Goal: Task Accomplishment & Management: Manage account settings

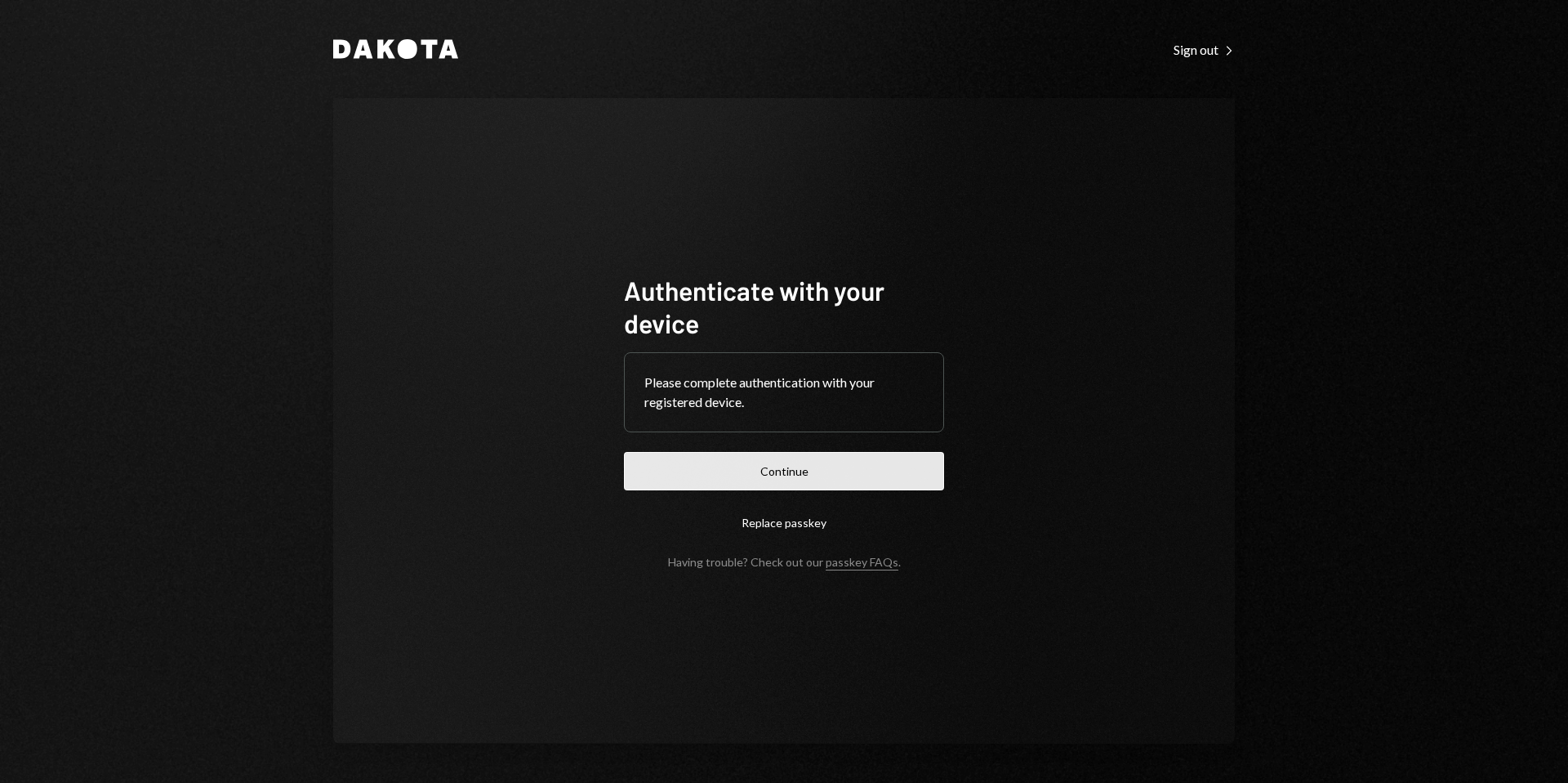
click at [821, 476] on button "Continue" at bounding box center [784, 471] width 320 height 39
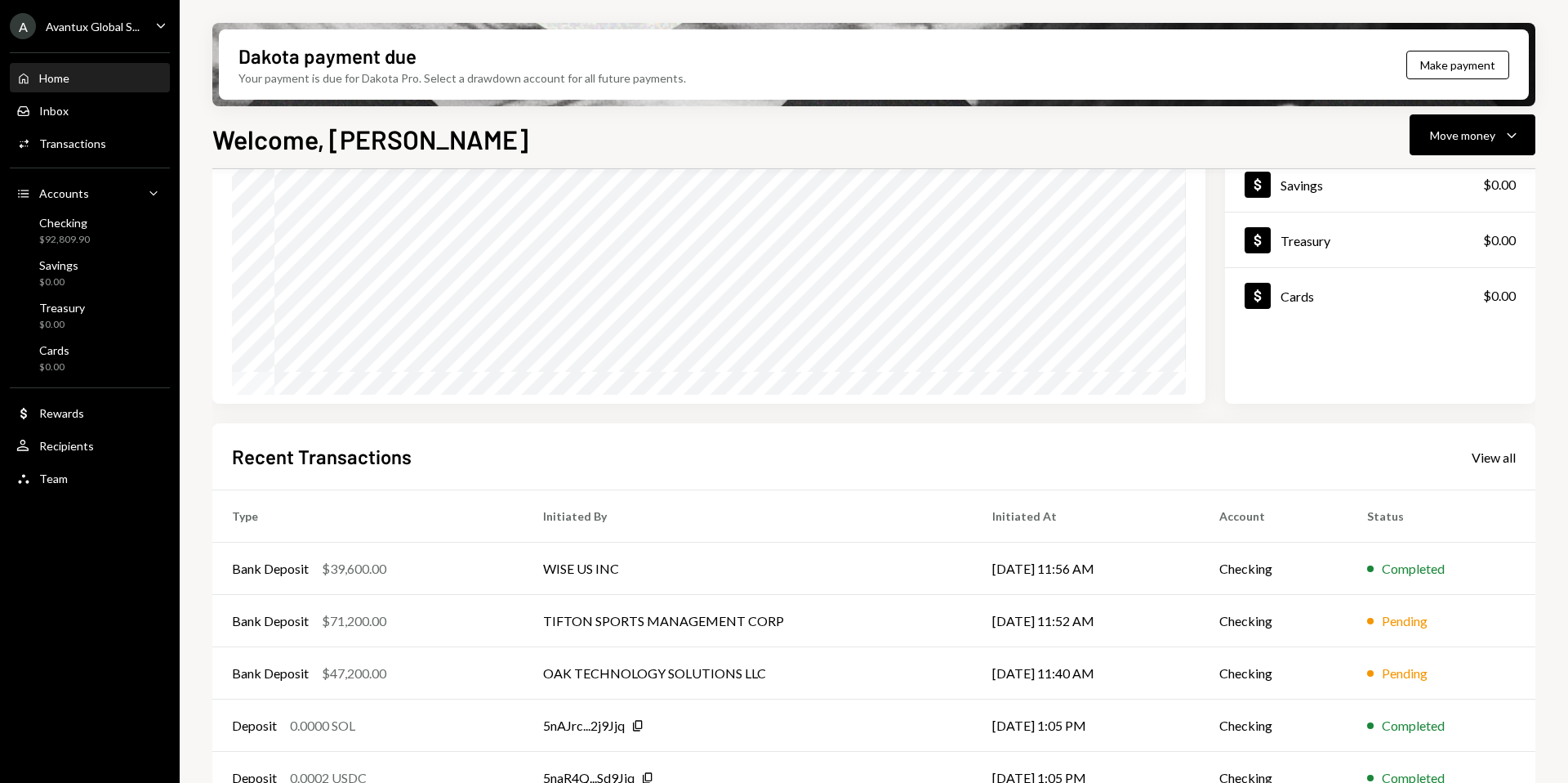
scroll to position [173, 0]
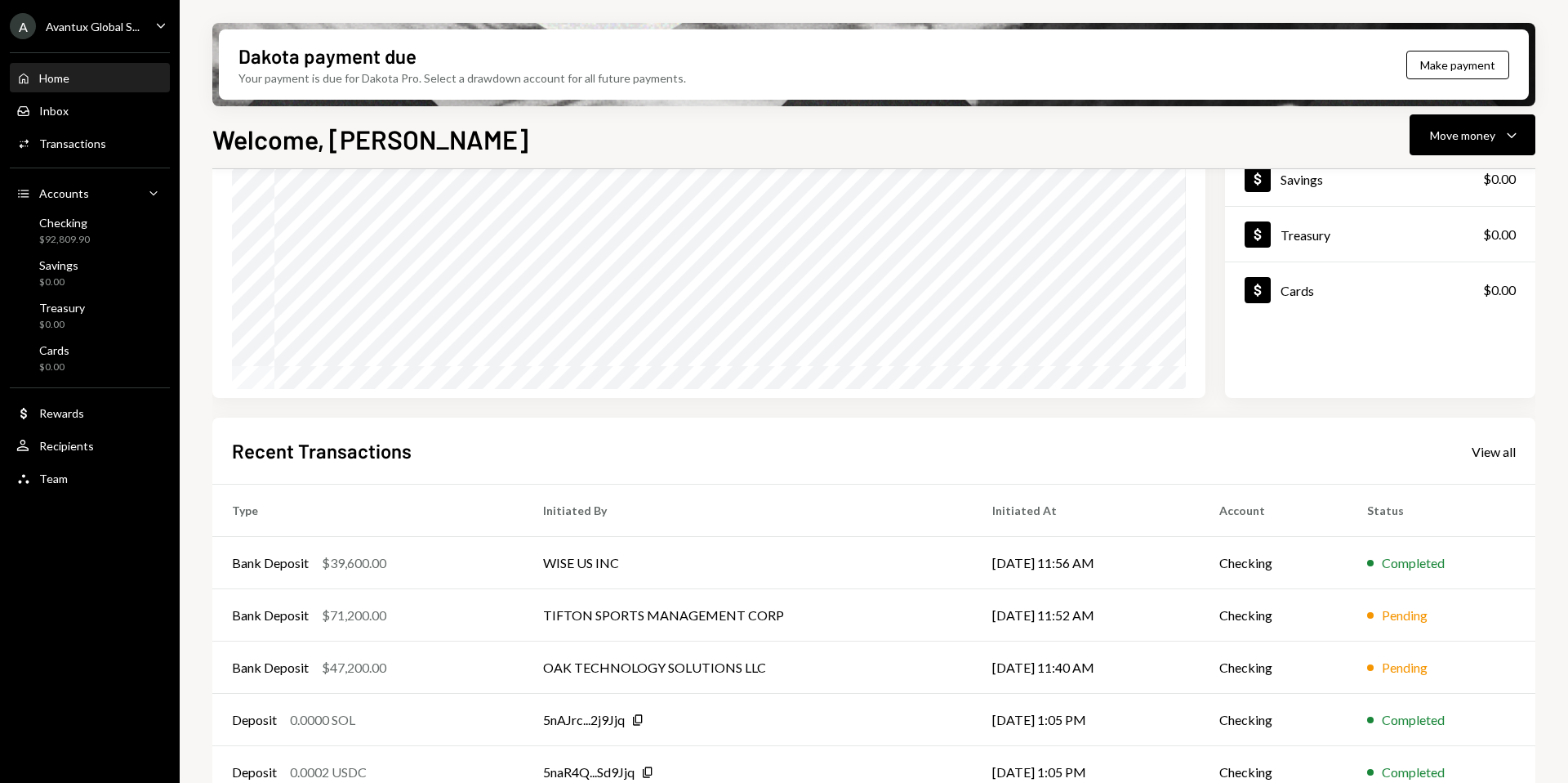
click at [65, 37] on div "A Avantux Global S..." at bounding box center [75, 26] width 130 height 26
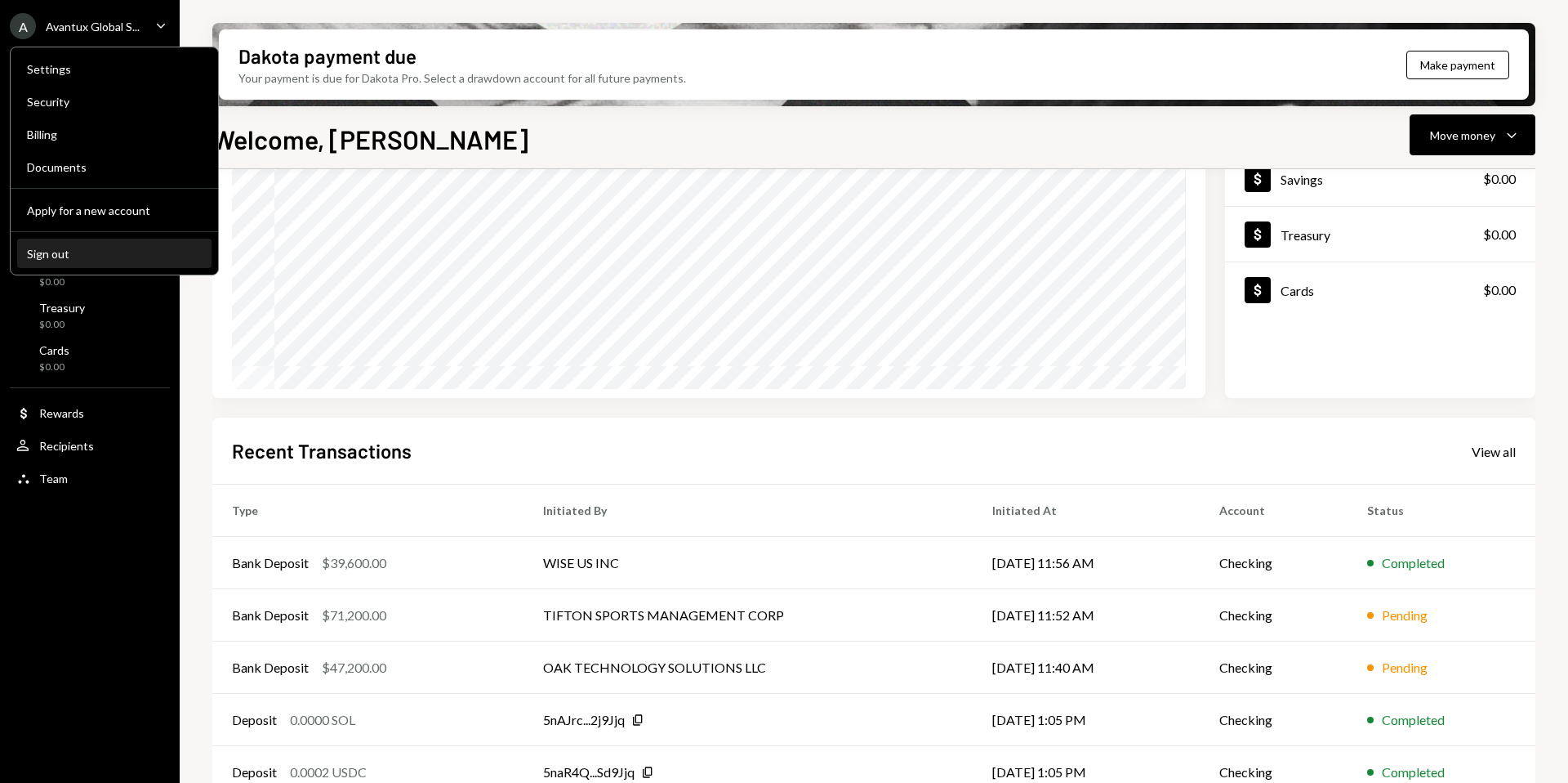
click at [86, 256] on div "Sign out" at bounding box center [114, 254] width 174 height 14
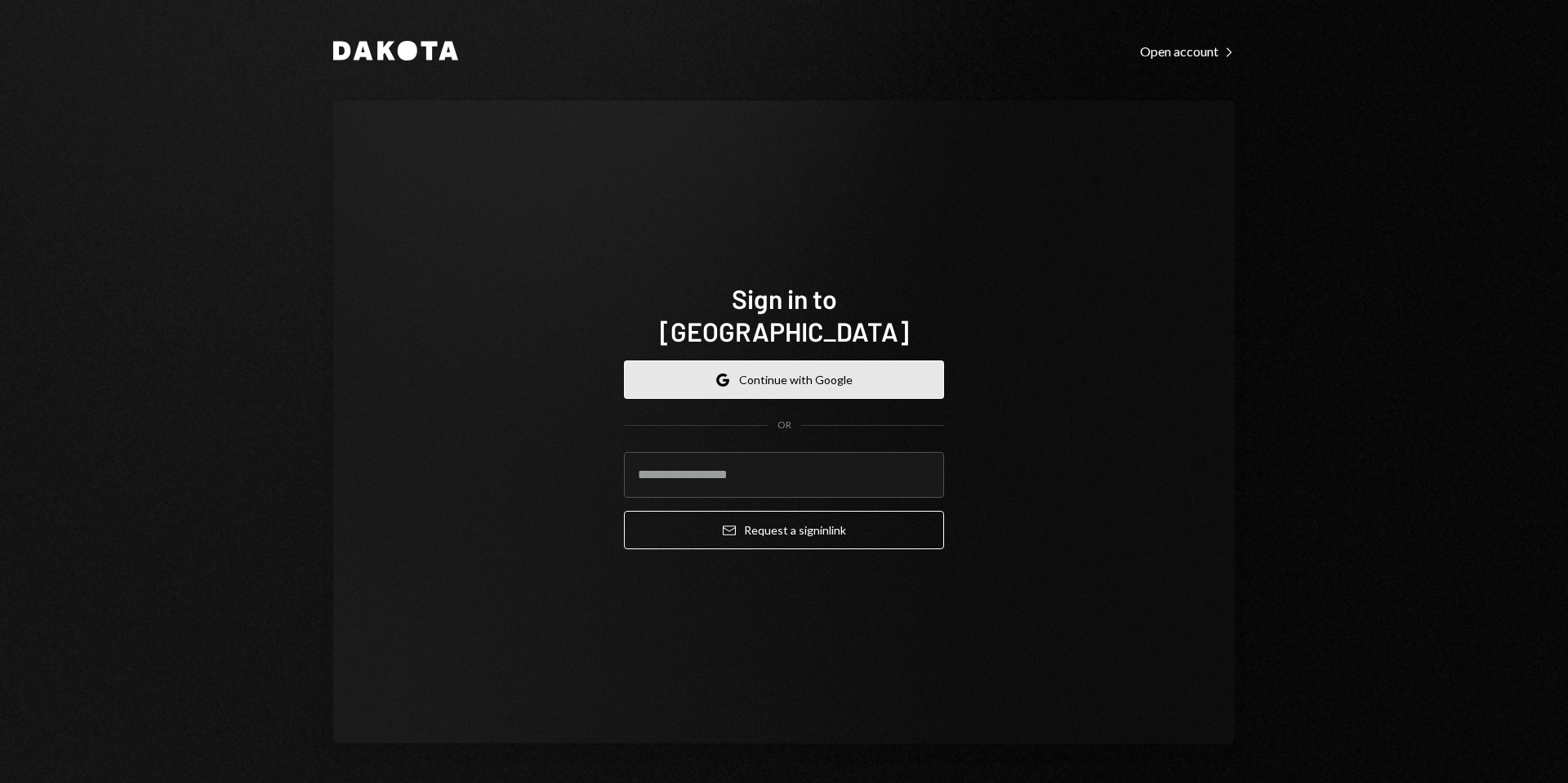
click at [729, 361] on button "Google Continue with Google" at bounding box center [784, 380] width 320 height 39
